Goal: Task Accomplishment & Management: Use online tool/utility

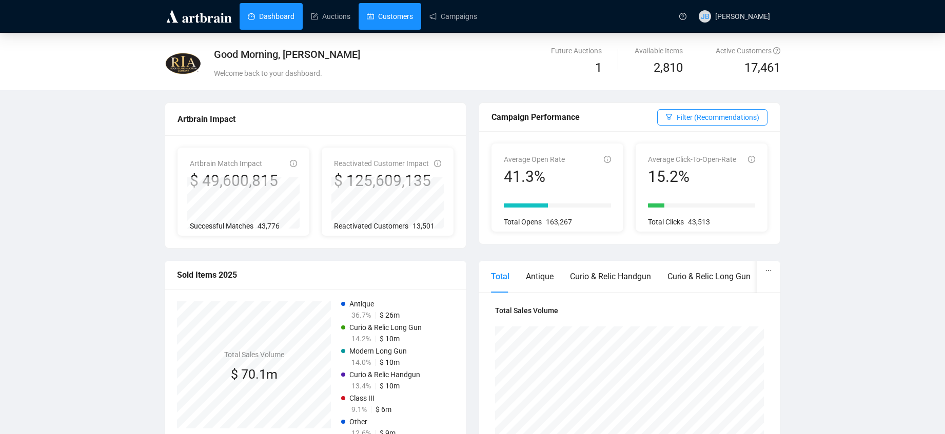
click at [405, 18] on link "Customers" at bounding box center [390, 16] width 46 height 27
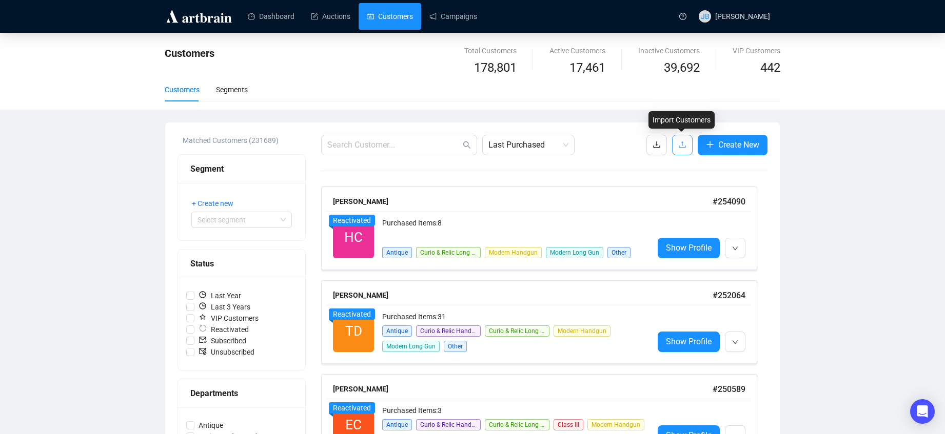
click at [684, 146] on icon "upload" at bounding box center [682, 145] width 8 height 8
click at [317, 21] on link "Auctions" at bounding box center [330, 16] width 39 height 27
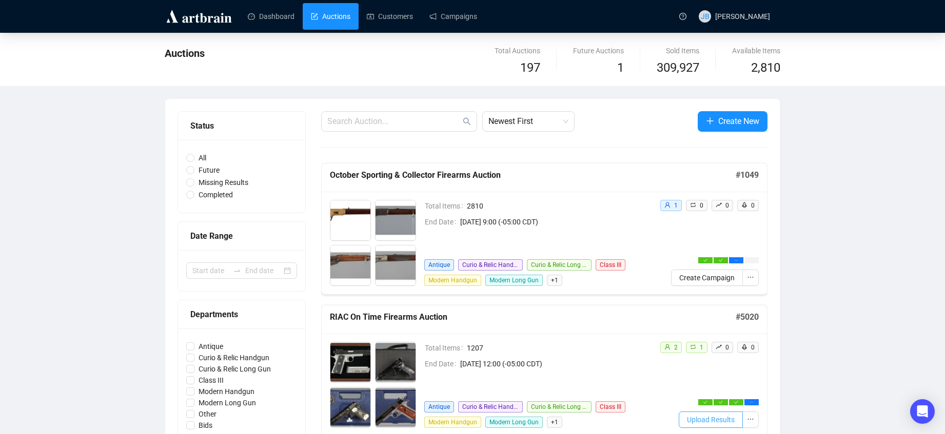
click at [698, 424] on span "Upload Results" at bounding box center [711, 419] width 48 height 11
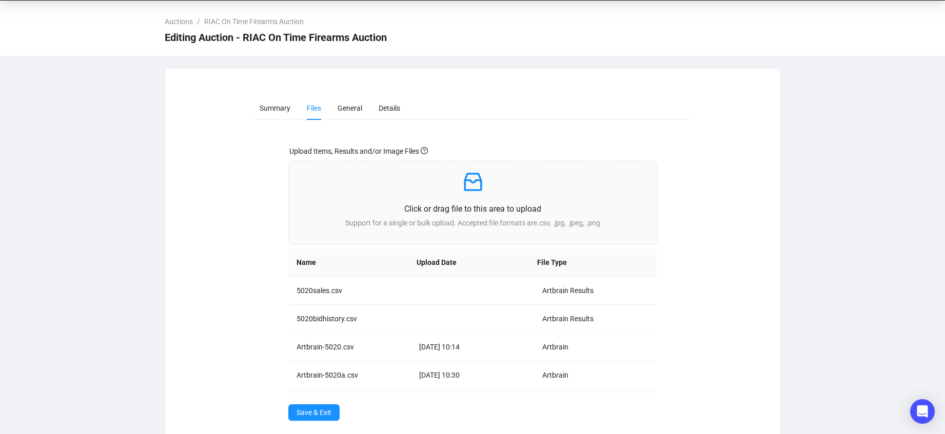
scroll to position [47, 0]
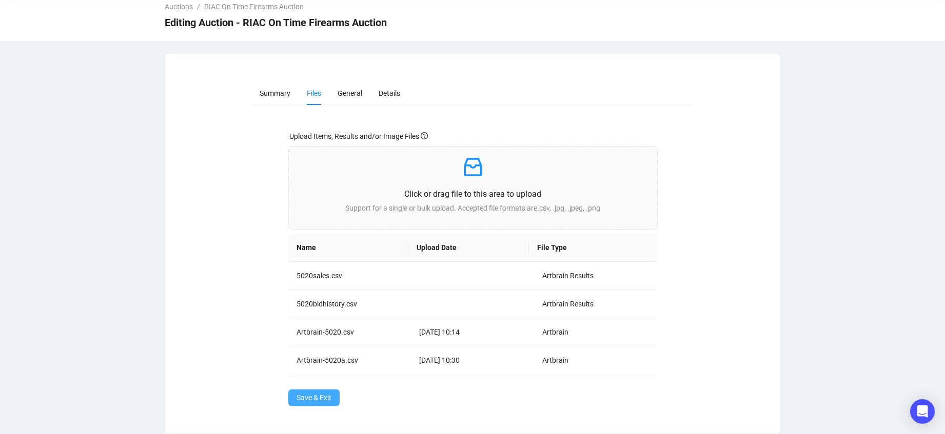
click at [315, 398] on span "Save & Exit" at bounding box center [313, 397] width 35 height 11
